Goal: Answer question/provide support

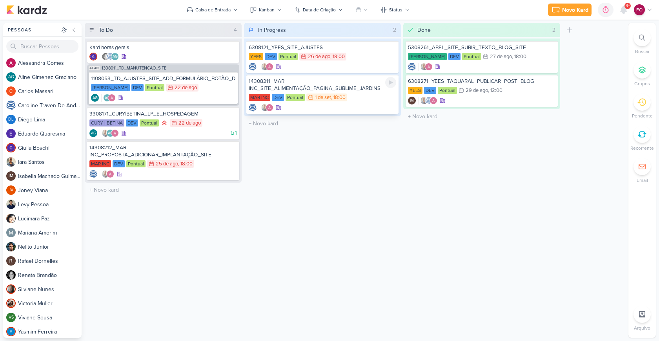
click at [356, 94] on div "MAR INC DEV Pontual 1/9 1 de set , 18:00" at bounding box center [323, 97] width 148 height 9
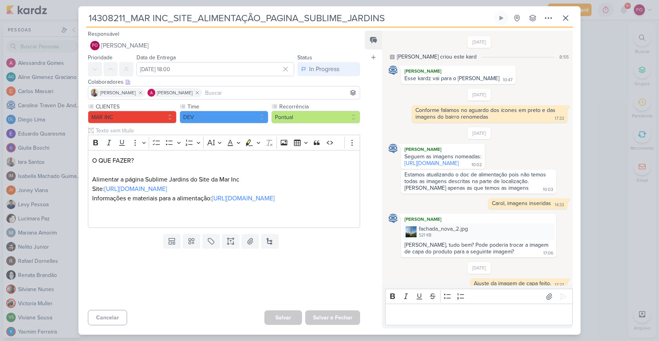
scroll to position [86, 0]
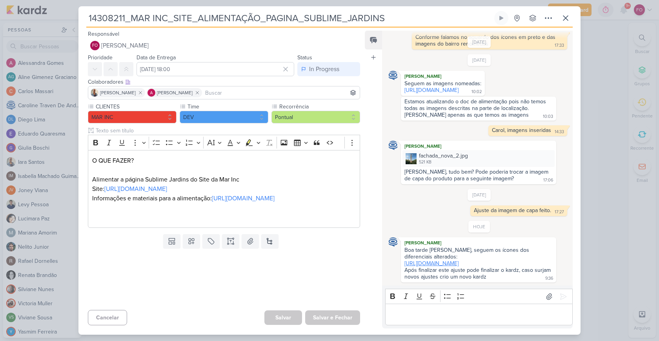
click at [449, 260] on link "https://drive.google.com/drive/folders/1xqS3dy2MDfioj48ibC8JasAvB_tCeaVf" at bounding box center [432, 263] width 54 height 7
click at [459, 87] on link "https://drive.google.com/drive/folders/145ZxbTuw4NoOlP2MRa0EKQblm8AVtn6_" at bounding box center [432, 90] width 54 height 7
click at [244, 202] on link "https://docs.google.com/document/d/1FRHl5LcNoA1gyZSZwQpvr3PnGtZ5D2M3_hshJstWZKA…" at bounding box center [243, 198] width 63 height 8
click at [503, 17] on icon at bounding box center [501, 18] width 6 height 6
click at [505, 18] on button at bounding box center [501, 18] width 14 height 14
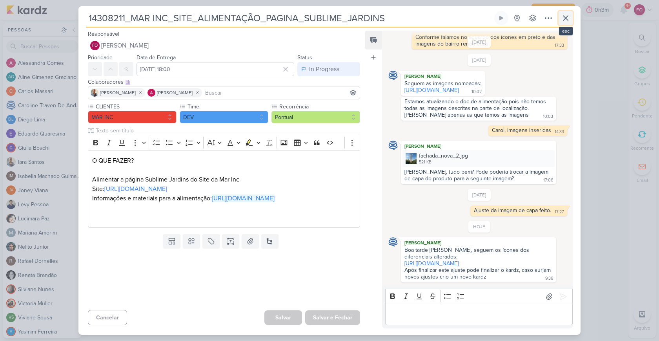
click at [567, 16] on icon at bounding box center [565, 18] width 5 height 5
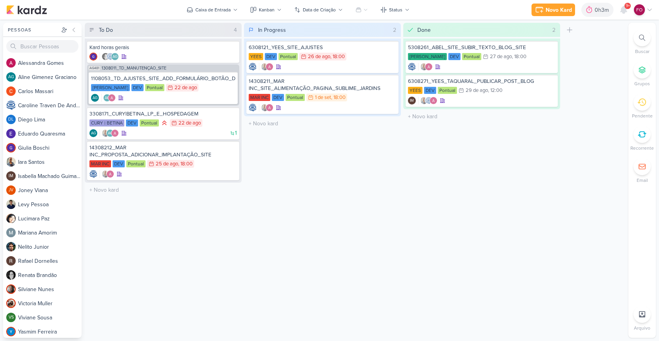
click at [454, 142] on div "Done 2 Mover Para Esquerda Mover Para Direita Deletar 5308261_ABEL_SITE_SUBIR_T…" at bounding box center [481, 180] width 157 height 315
click at [201, 90] on div "Teixeira Duarte DEV Pontual 22/8 22 de ago" at bounding box center [163, 88] width 144 height 9
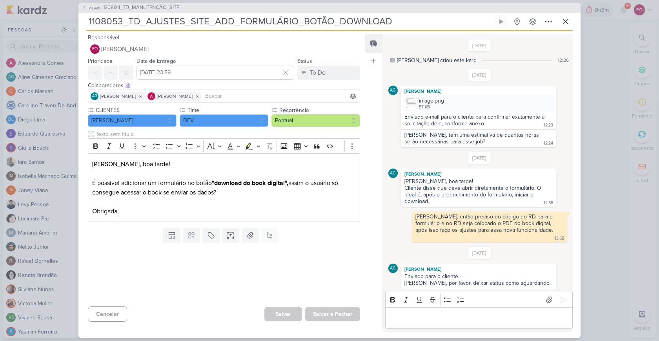
scroll to position [188, 0]
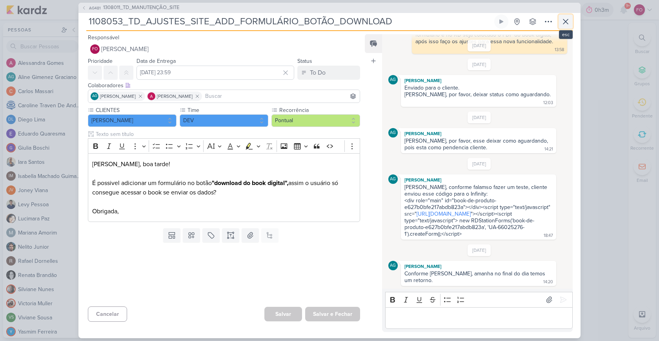
click at [566, 21] on icon at bounding box center [565, 21] width 9 height 9
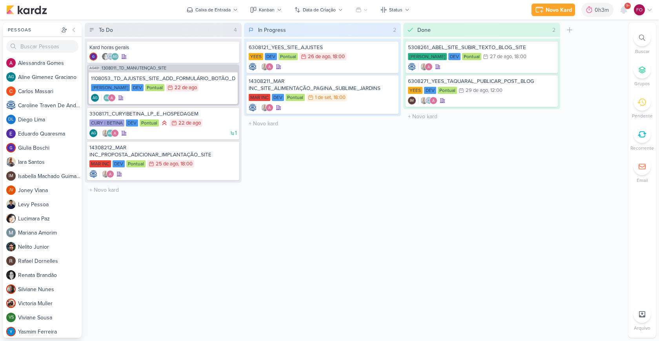
click at [432, 166] on div "Done 2 Mover Para Esquerda Mover Para Direita Deletar 5308261_ABEL_SITE_SUBIR_T…" at bounding box center [481, 180] width 157 height 315
click at [504, 171] on div "Done 2 Mover Para Esquerda Mover Para Direita Deletar 5308261_ABEL_SITE_SUBIR_T…" at bounding box center [481, 180] width 157 height 315
click at [204, 91] on div "Teixeira Duarte DEV Pontual 22/8 22 de ago" at bounding box center [163, 88] width 144 height 9
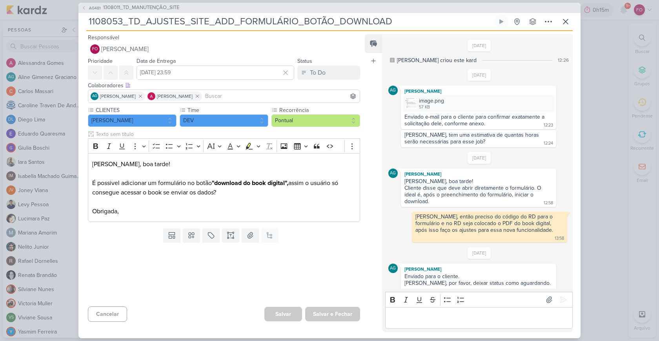
scroll to position [188, 0]
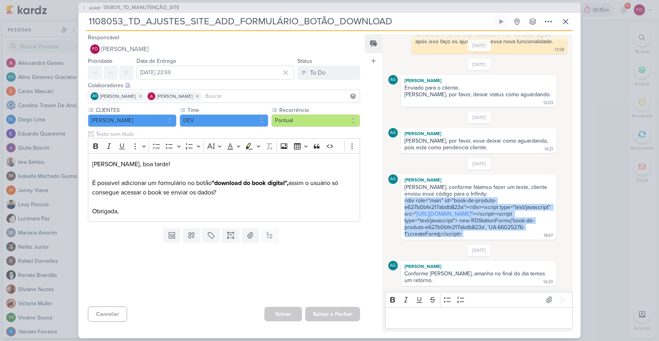
drag, startPoint x: 405, startPoint y: 186, endPoint x: 467, endPoint y: 233, distance: 77.9
click at [467, 233] on div "Fabio, conforme falamso fazer um teste, cliente enviou esse código para o Infin…" at bounding box center [479, 211] width 152 height 54
copy div "<div role="main" id="book-de-produto-e627b0bfe217abdb823a"></div><script type="…"
click at [565, 21] on icon at bounding box center [565, 21] width 5 height 5
